Goal: Task Accomplishment & Management: Manage account settings

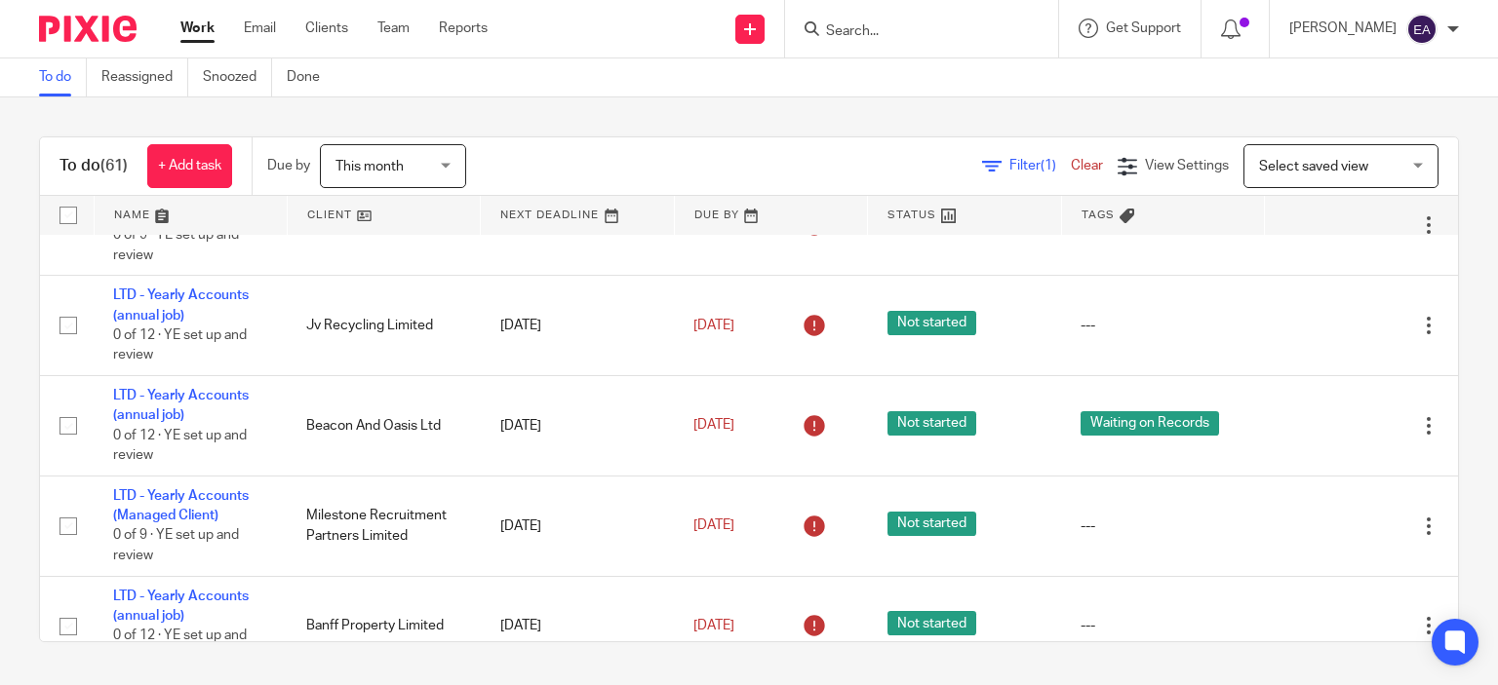
scroll to position [1833, 0]
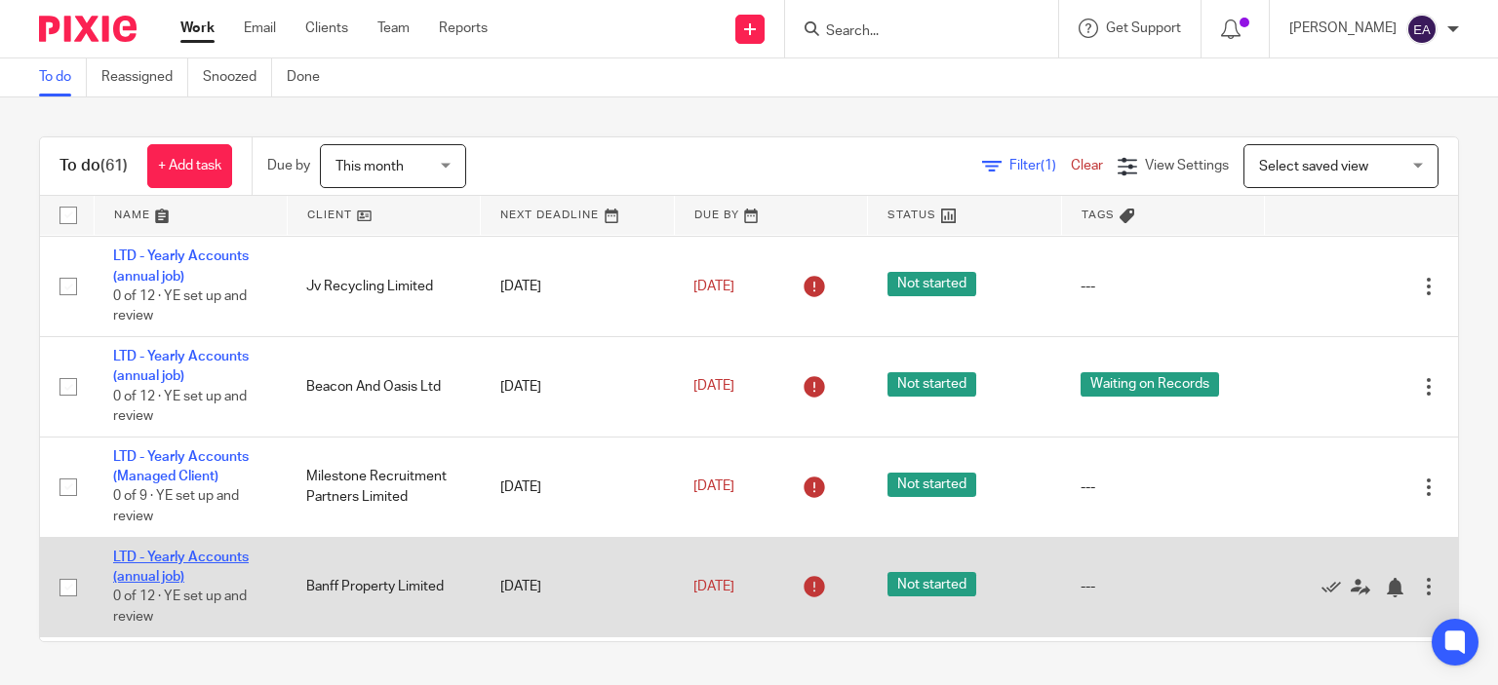
click at [142, 584] on link "LTD - Yearly Accounts (annual job)" at bounding box center [181, 567] width 136 height 33
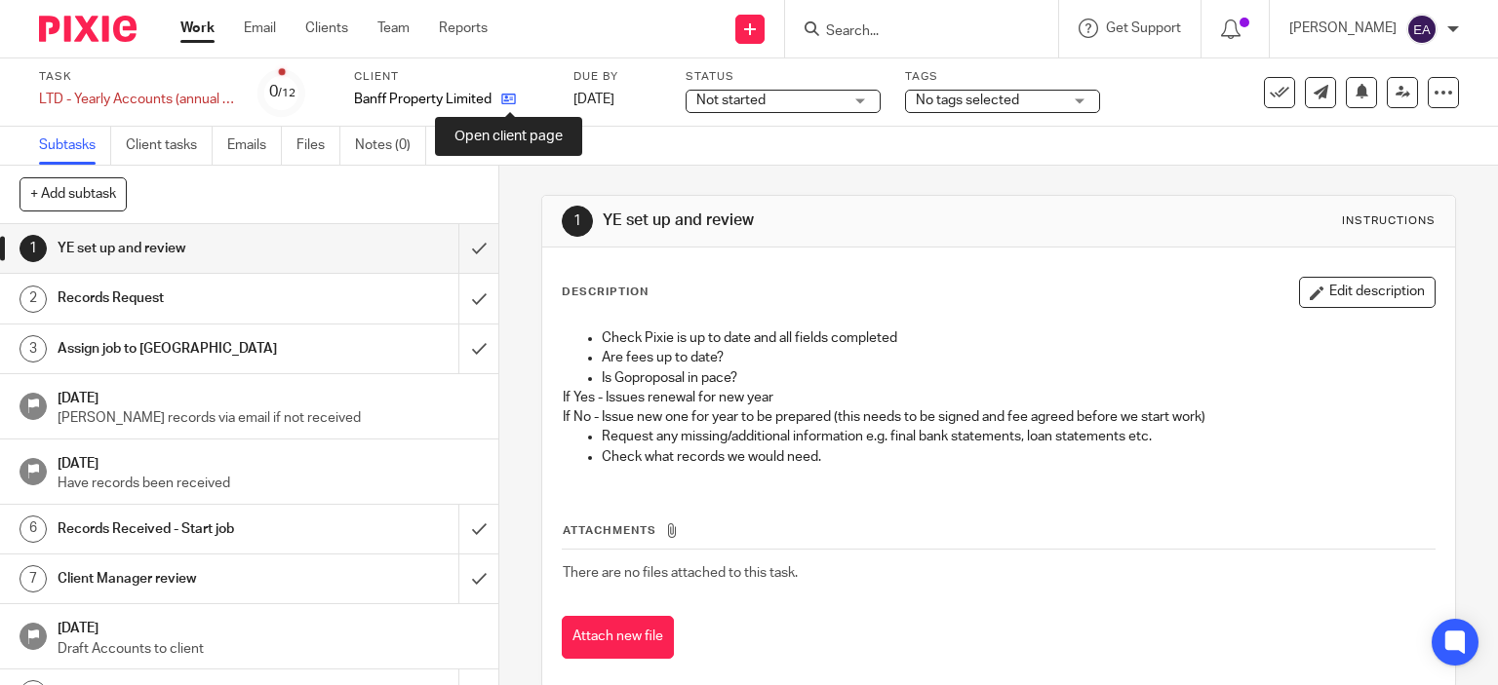
click at [512, 100] on icon at bounding box center [508, 99] width 15 height 15
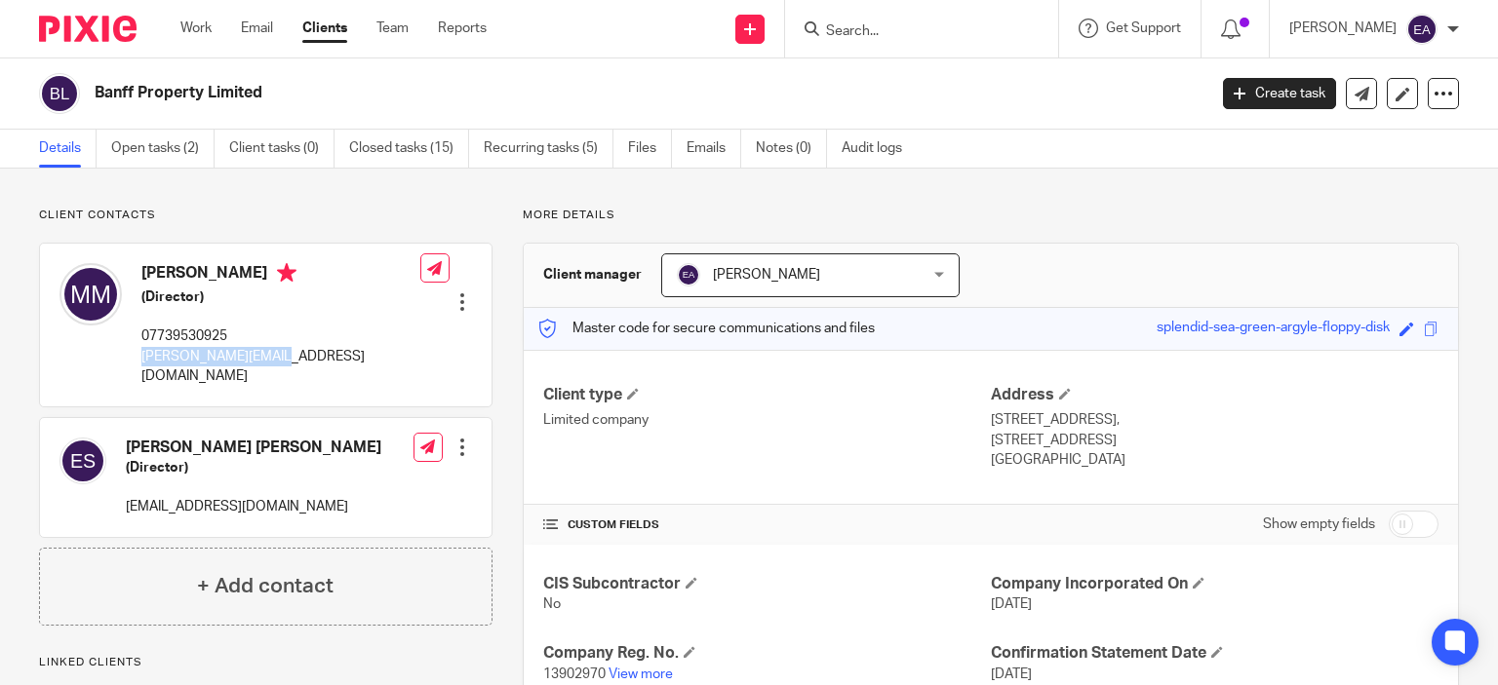
drag, startPoint x: 143, startPoint y: 355, endPoint x: 292, endPoint y: 354, distance: 148.2
click at [292, 354] on p "[PERSON_NAME][EMAIL_ADDRESS][DOMAIN_NAME]" at bounding box center [280, 367] width 279 height 40
copy p "[PERSON_NAME][EMAIL_ADDRESS][DOMAIN_NAME]"
drag, startPoint x: 97, startPoint y: 89, endPoint x: 265, endPoint y: 95, distance: 167.8
click at [265, 95] on h2 "Banff Property Limited" at bounding box center [534, 93] width 879 height 20
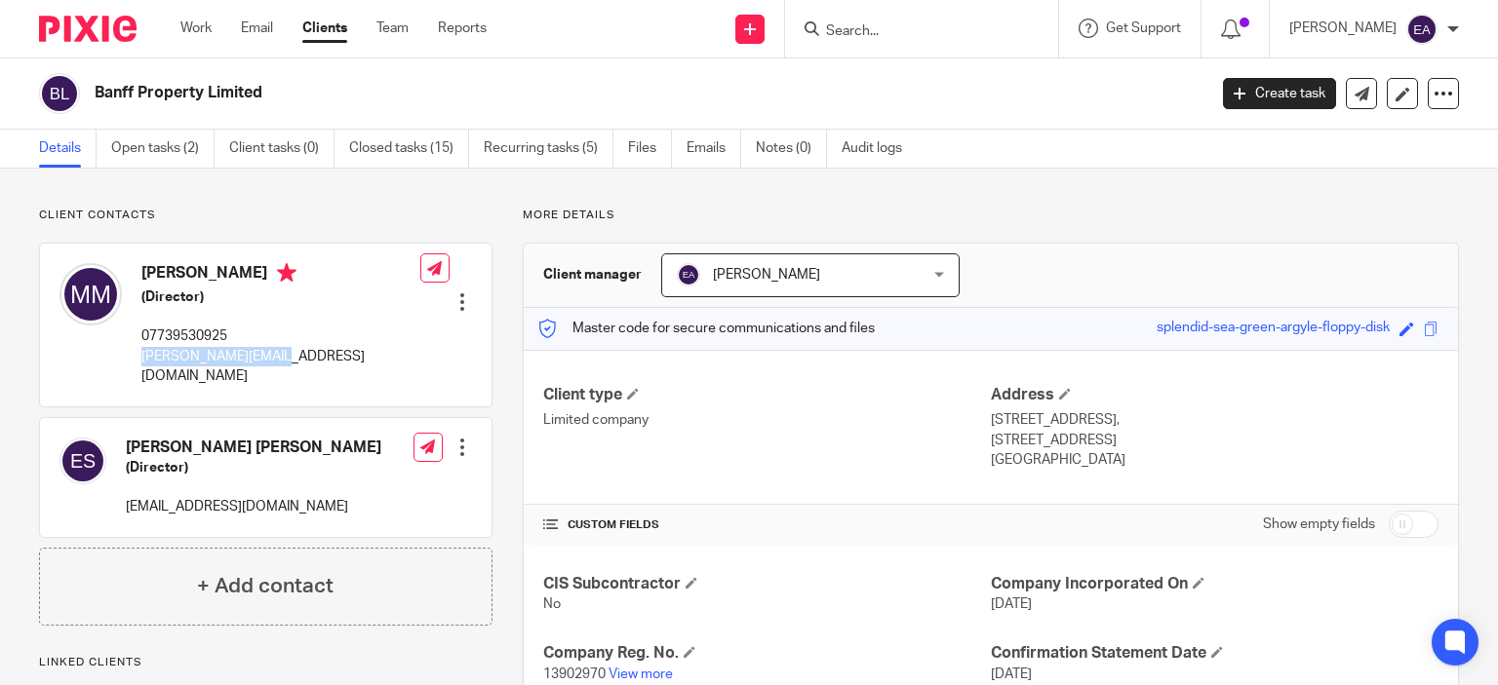
copy h2 "Banff Property Limited"
click at [624, 669] on link "View more" at bounding box center [640, 675] width 64 height 14
